Goal: Task Accomplishment & Management: Use online tool/utility

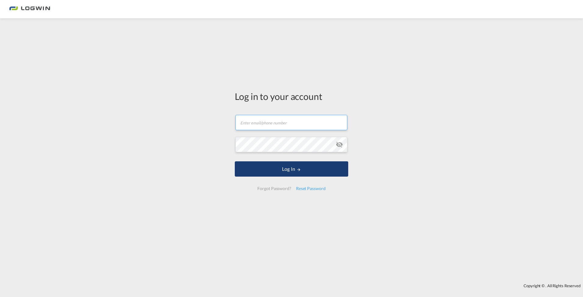
type input "[EMAIL_ADDRESS][PERSON_NAME][DOMAIN_NAME]"
click at [282, 173] on button "Log In" at bounding box center [292, 168] width 114 height 15
